Goal: Task Accomplishment & Management: Manage account settings

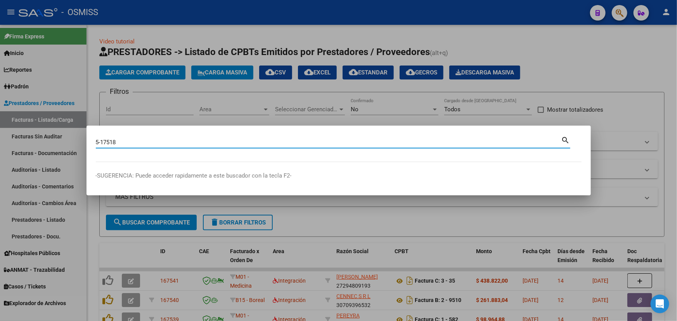
type input "5-17518"
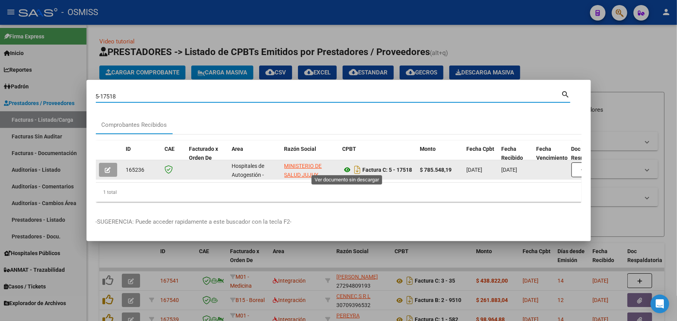
click at [349, 166] on icon at bounding box center [347, 169] width 10 height 9
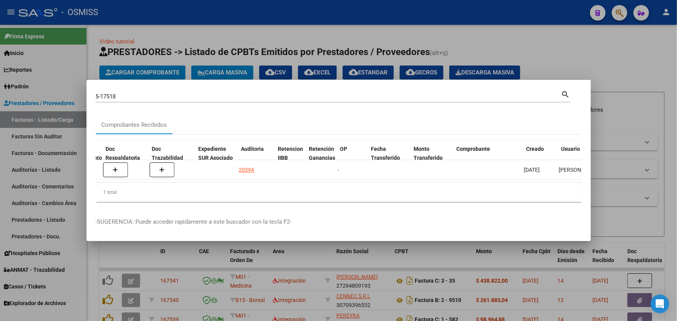
scroll to position [0, 465]
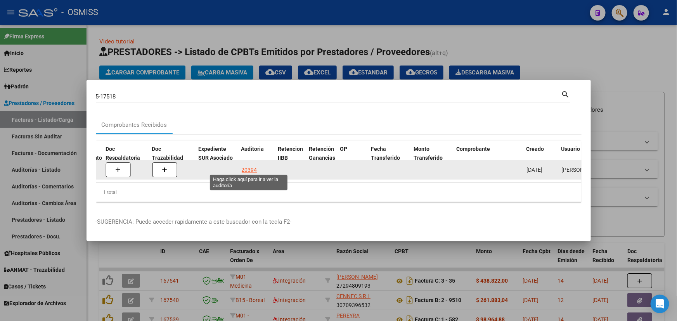
click at [248, 169] on div "20394" at bounding box center [250, 170] width 16 height 9
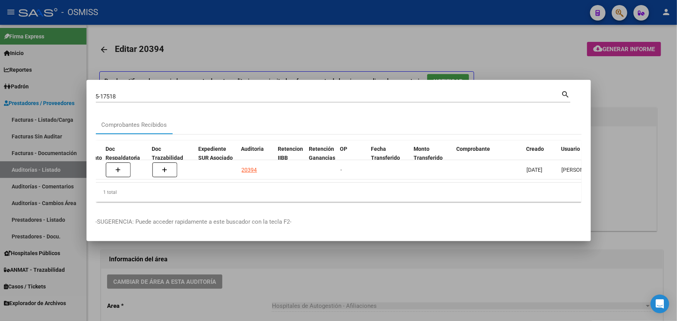
click at [246, 284] on div at bounding box center [338, 160] width 677 height 321
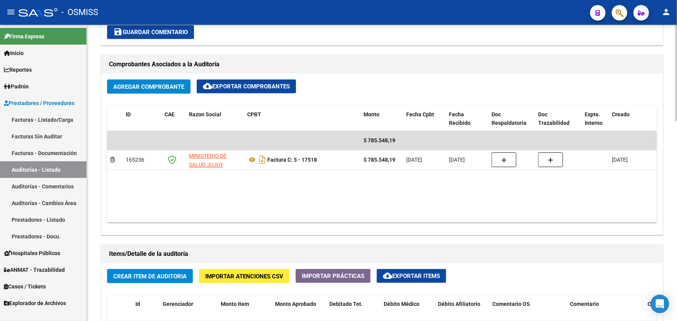
scroll to position [317, 0]
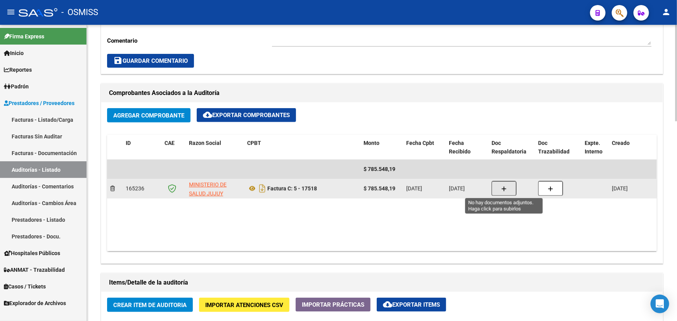
click at [506, 186] on icon "button" at bounding box center [503, 189] width 5 height 6
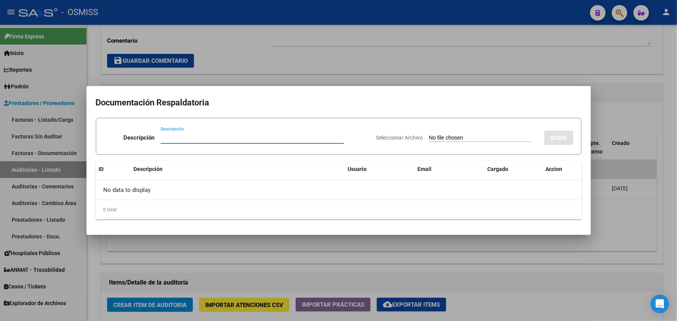
click at [176, 140] on input "Descripción" at bounding box center [252, 137] width 183 height 7
type input "FAC. 5-17518"
click at [405, 135] on span "Seleccionar Archivo" at bounding box center [399, 138] width 47 height 6
click at [429, 135] on input "Seleccionar Archivo" at bounding box center [480, 138] width 103 height 7
type input "C:\fakepath\MINISTERIO DE SALUD JUJUY FC. 0005-17518.pdf"
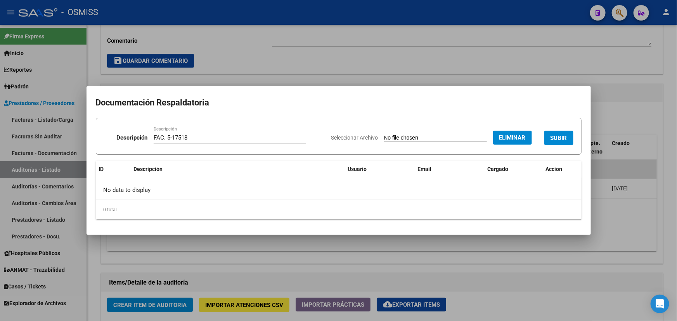
click at [562, 137] on span "SUBIR" at bounding box center [558, 138] width 17 height 7
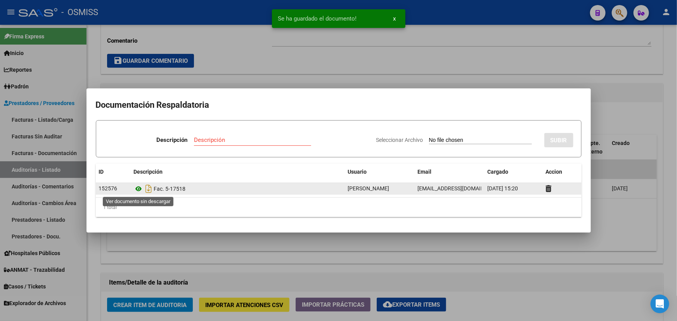
click at [138, 188] on icon at bounding box center [139, 188] width 10 height 9
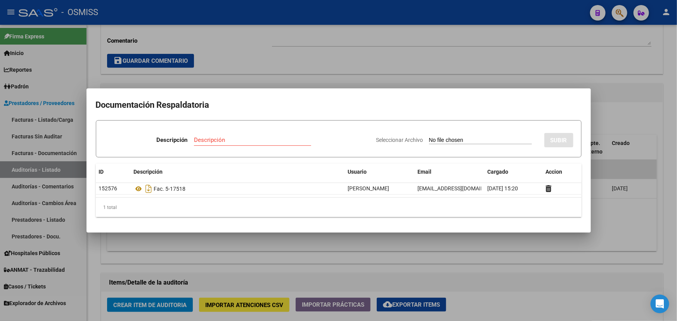
click at [243, 56] on div at bounding box center [338, 160] width 677 height 321
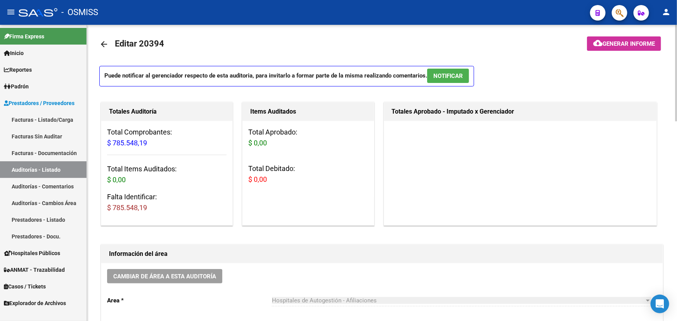
scroll to position [0, 0]
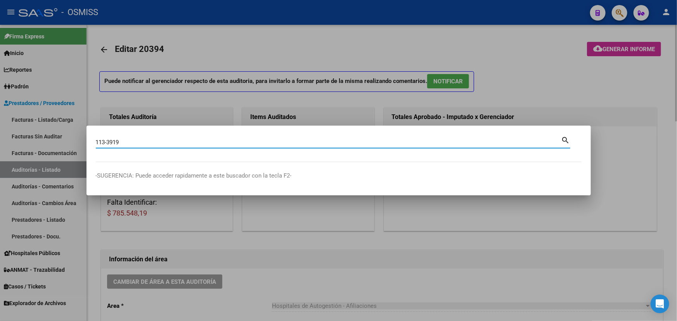
type input "113-3919"
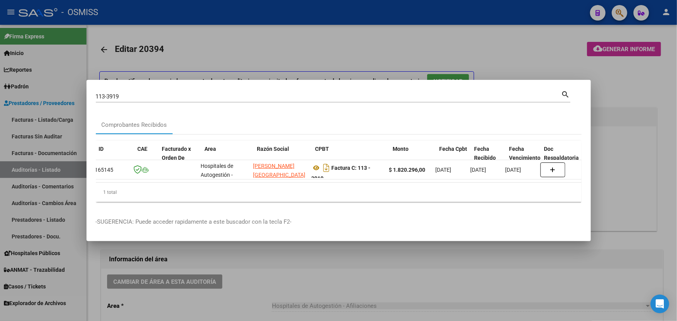
scroll to position [0, 27]
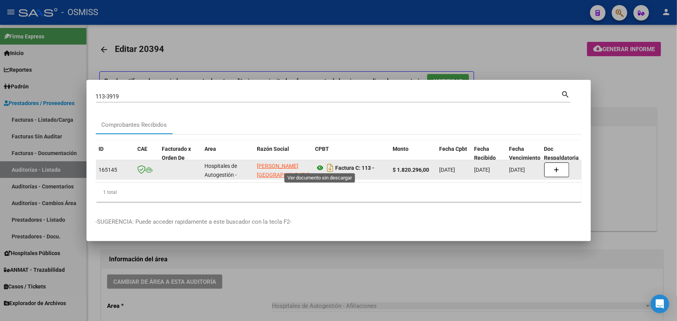
click at [319, 163] on icon at bounding box center [320, 167] width 10 height 9
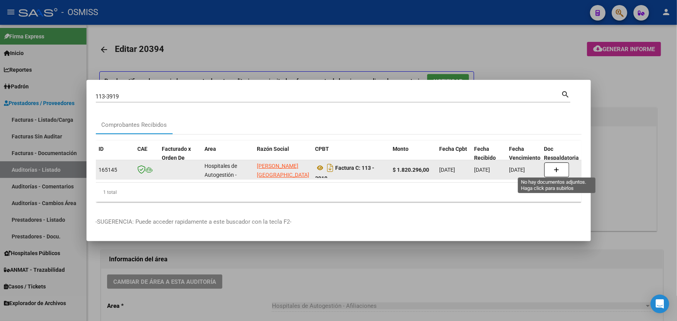
click at [549, 167] on button "button" at bounding box center [556, 170] width 25 height 15
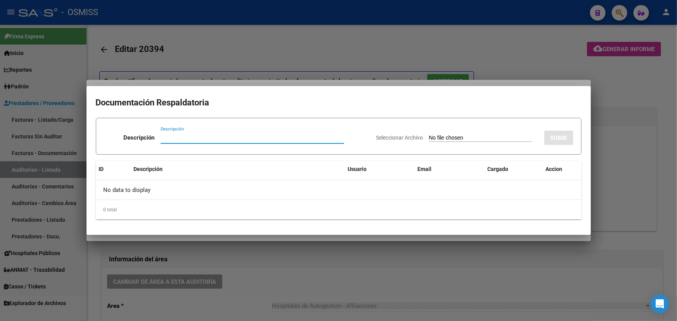
click at [171, 136] on input "Descripción" at bounding box center [252, 137] width 183 height 7
click at [166, 137] on input "Descripción" at bounding box center [252, 137] width 183 height 7
type input "FC. 113-3919"
click at [382, 139] on span "Seleccionar Archivo" at bounding box center [399, 138] width 47 height 6
click at [429, 139] on input "Seleccionar Archivo" at bounding box center [480, 138] width 103 height 7
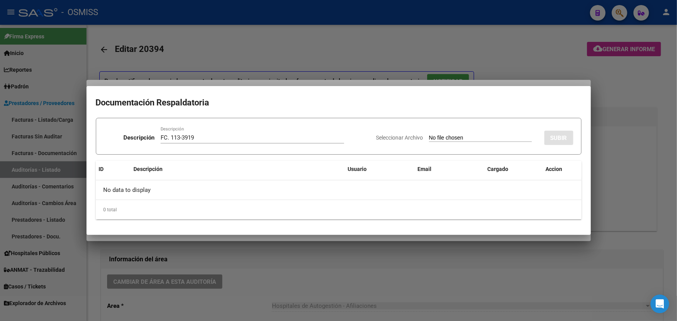
type input "C:\fakepath\ SAMCO GRANADEROS A CABALLO FC. 113-3919.pdf"
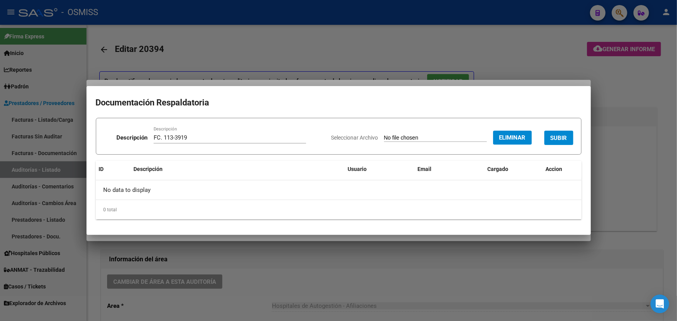
click at [564, 136] on span "SUBIR" at bounding box center [558, 138] width 17 height 7
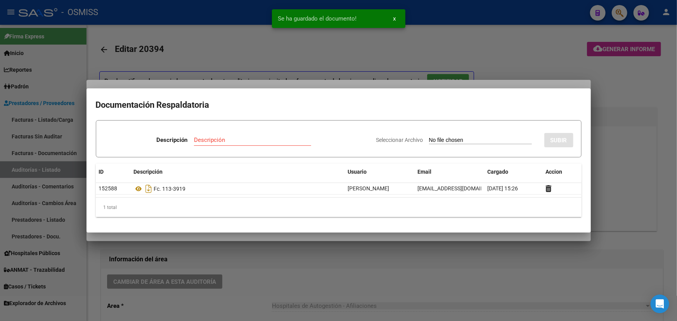
click at [519, 55] on div at bounding box center [338, 160] width 677 height 321
